Goal: Information Seeking & Learning: Check status

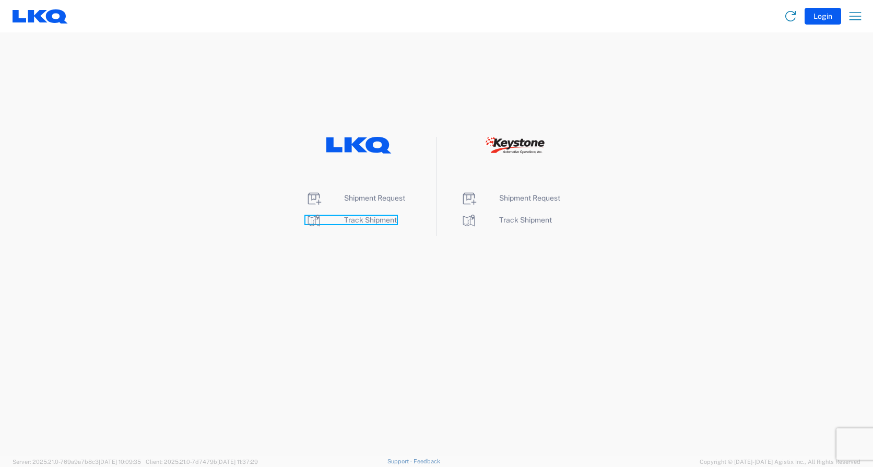
click at [355, 220] on span "Track Shipment" at bounding box center [370, 220] width 53 height 8
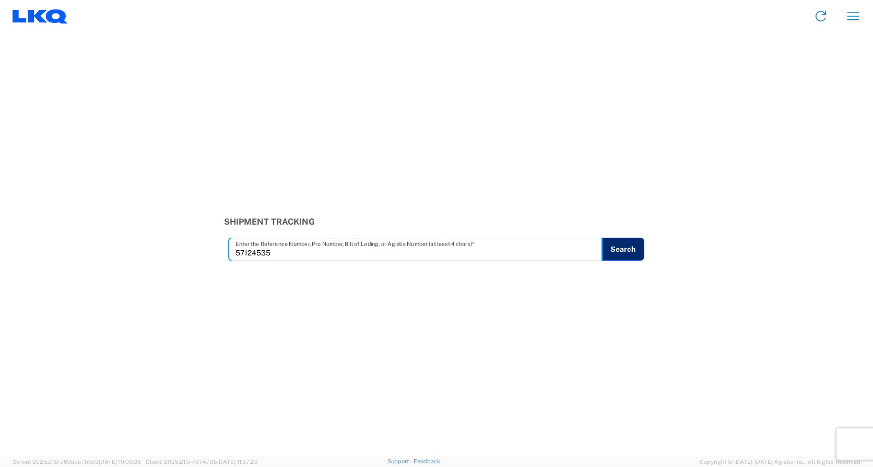
type input "57124535"
click at [619, 248] on button "Search" at bounding box center [623, 249] width 43 height 23
